Goal: Obtain resource: Obtain resource

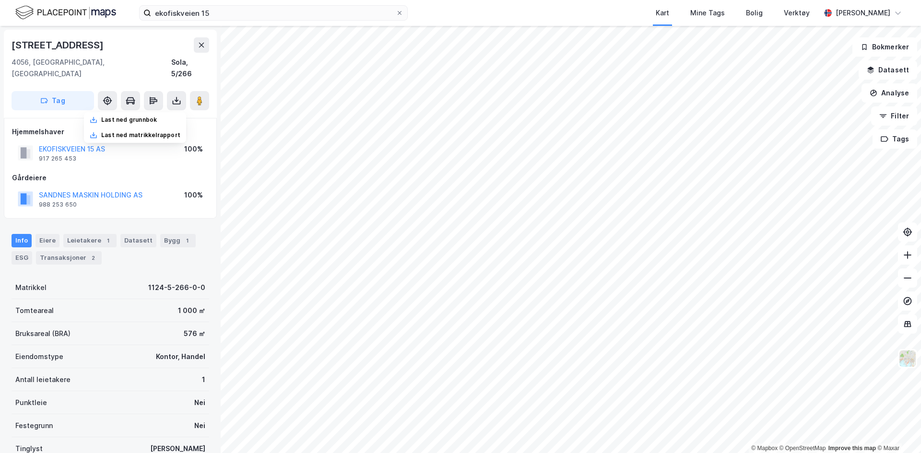
click at [99, 10] on img at bounding box center [65, 12] width 101 height 17
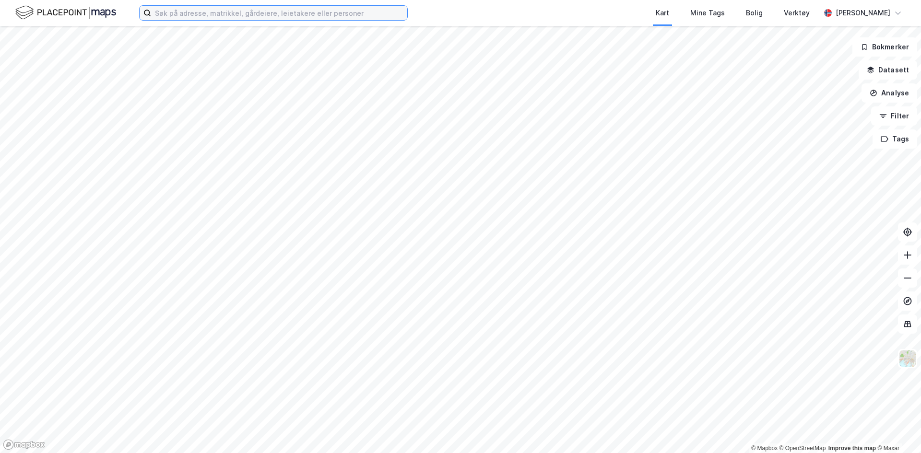
click at [223, 17] on input at bounding box center [279, 13] width 256 height 14
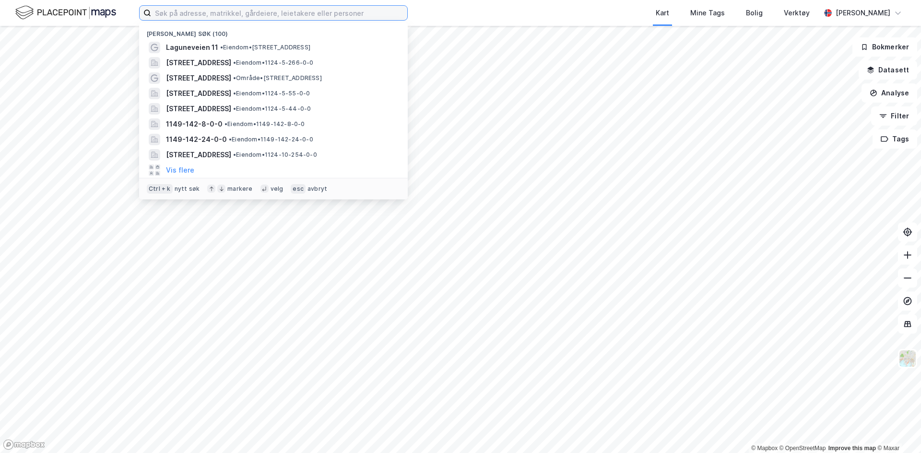
click at [204, 10] on input at bounding box center [279, 13] width 256 height 14
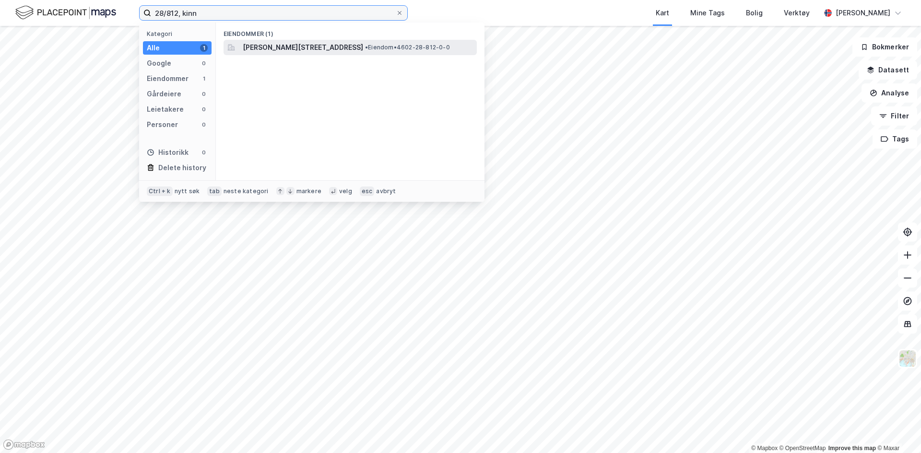
type input "28/812, kinn"
click at [282, 47] on span "[PERSON_NAME][STREET_ADDRESS]" at bounding box center [303, 48] width 120 height 12
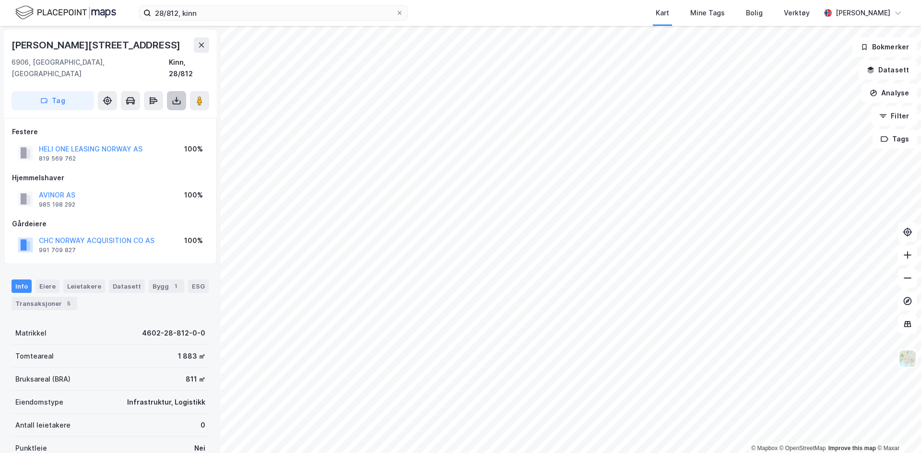
click at [181, 96] on button at bounding box center [176, 100] width 19 height 19
click at [154, 114] on div "Last ned grunnbok" at bounding box center [135, 119] width 102 height 15
click at [136, 116] on div "Last ned grunnbok" at bounding box center [129, 120] width 56 height 8
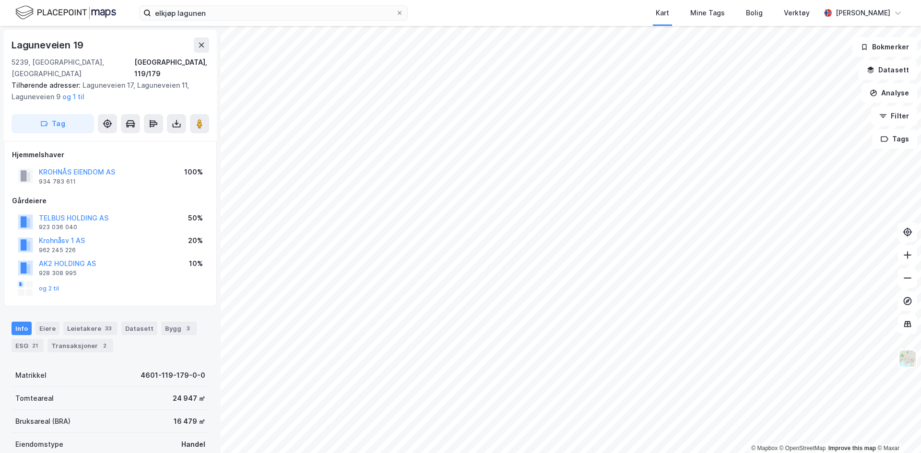
click at [219, 21] on div "elkjøp lagunen Kart Mine Tags Bolig Verktøy Einar J Espeland" at bounding box center [460, 13] width 921 height 26
click at [211, 13] on input "elkjøp lagunen" at bounding box center [273, 13] width 245 height 14
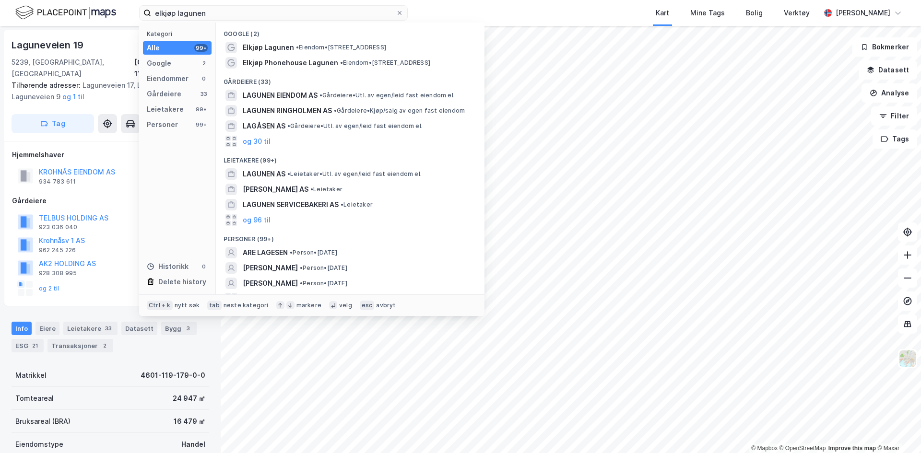
click at [75, 16] on img at bounding box center [65, 12] width 101 height 17
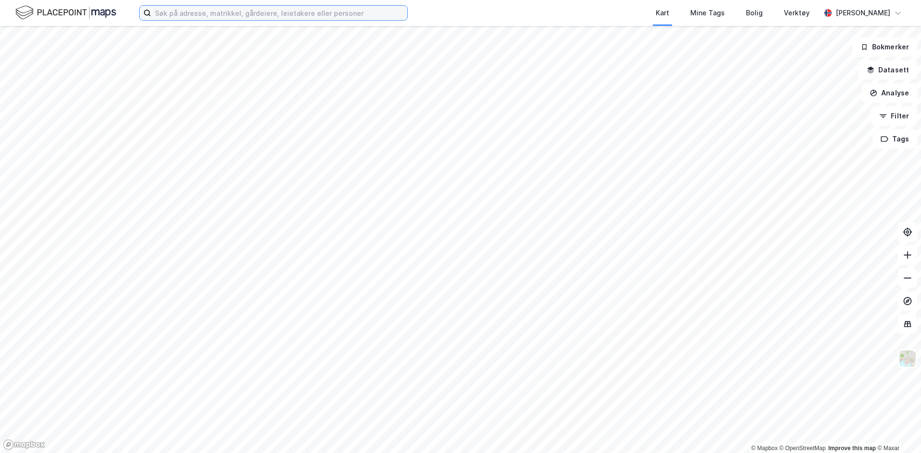
click at [195, 14] on input at bounding box center [279, 13] width 256 height 14
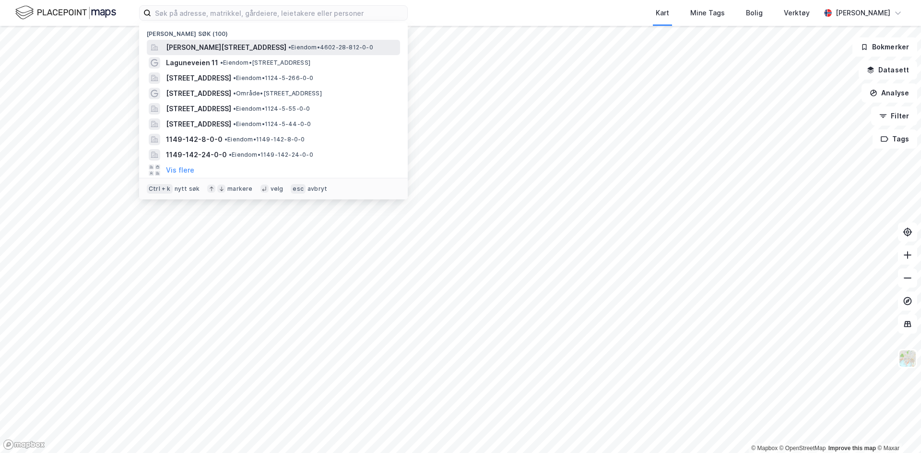
click at [226, 45] on span "[PERSON_NAME][STREET_ADDRESS]" at bounding box center [226, 48] width 120 height 12
